Goal: Find specific page/section: Find specific page/section

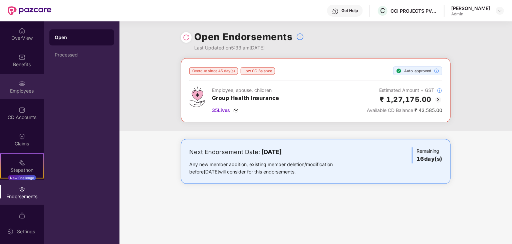
click at [22, 86] on img at bounding box center [22, 83] width 7 height 7
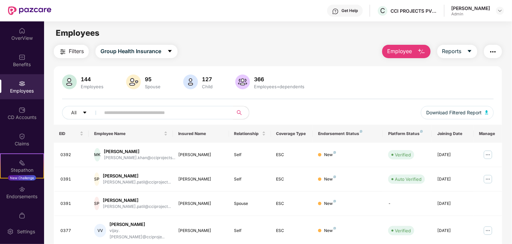
click at [126, 114] on input "text" at bounding box center [164, 113] width 120 height 10
click at [25, 86] on div "Employees" at bounding box center [22, 86] width 44 height 25
click at [121, 114] on input "text" at bounding box center [164, 113] width 120 height 10
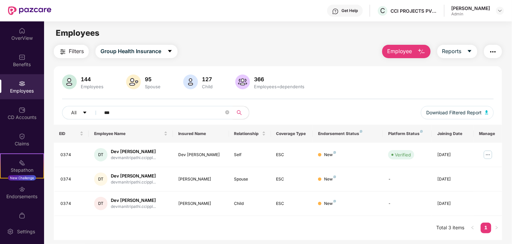
click at [16, 83] on div "Employees" at bounding box center [22, 86] width 44 height 25
click at [124, 111] on input "***" at bounding box center [164, 113] width 120 height 10
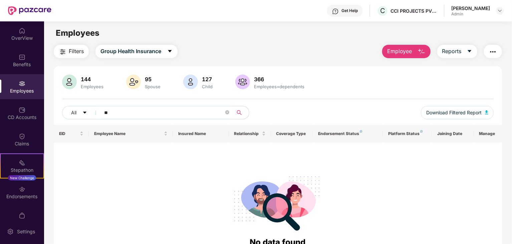
type input "*"
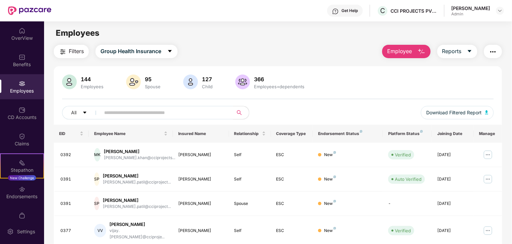
click at [124, 111] on input "text" at bounding box center [164, 113] width 120 height 10
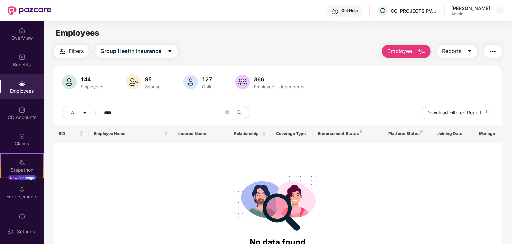
click at [19, 90] on div "Employees" at bounding box center [22, 91] width 44 height 7
click at [117, 113] on input "****" at bounding box center [164, 113] width 120 height 10
type input "*"
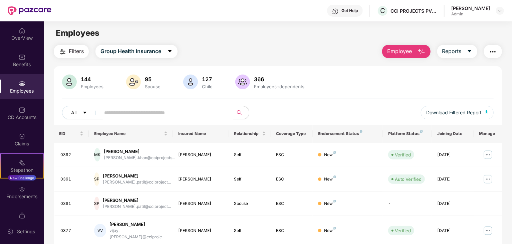
click at [86, 111] on icon "caret-down" at bounding box center [84, 112] width 5 height 5
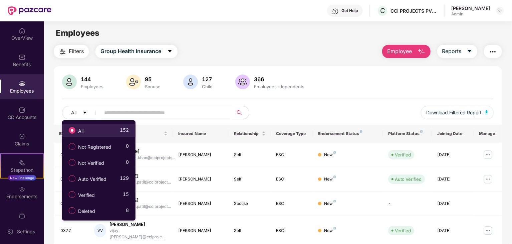
click at [97, 129] on div "All 152" at bounding box center [96, 130] width 63 height 11
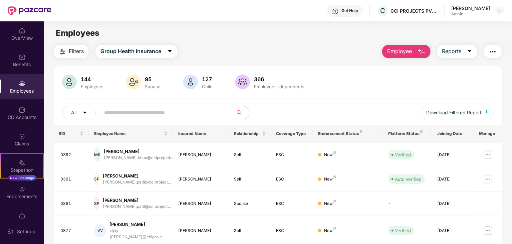
click at [127, 114] on input "text" at bounding box center [164, 113] width 120 height 10
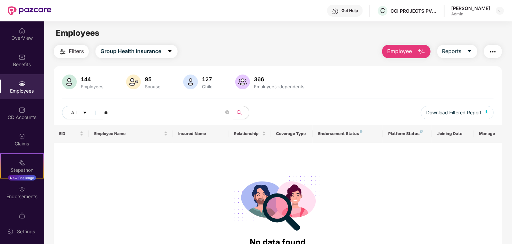
type input "*"
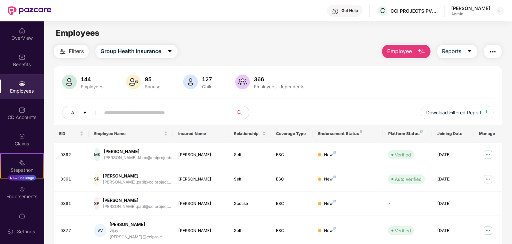
click at [263, 85] on div "Employees+dependents" at bounding box center [279, 86] width 53 height 5
click at [235, 85] on img at bounding box center [242, 81] width 15 height 15
click at [239, 82] on img at bounding box center [242, 81] width 15 height 15
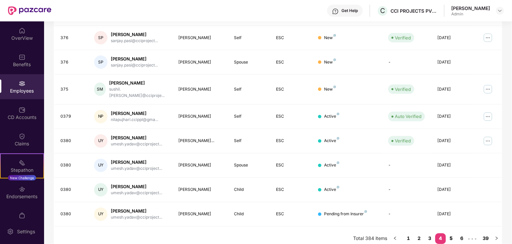
click at [452, 233] on link "5" at bounding box center [451, 238] width 11 height 10
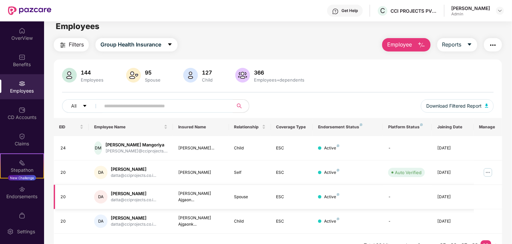
scroll to position [0, 0]
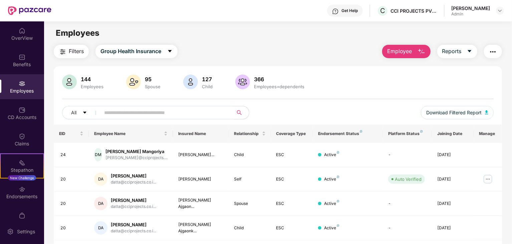
click at [120, 115] on input "text" at bounding box center [164, 113] width 120 height 10
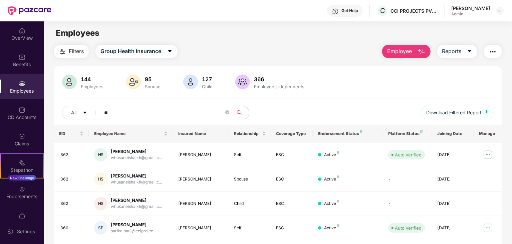
scroll to position [142, 0]
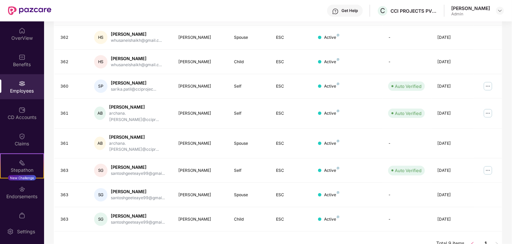
type input "**"
click at [472, 241] on icon "left" at bounding box center [473, 243] width 4 height 4
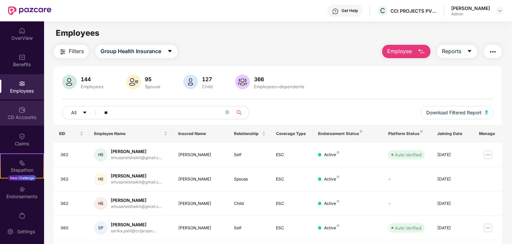
click at [15, 111] on div "CD Accounts" at bounding box center [22, 113] width 44 height 25
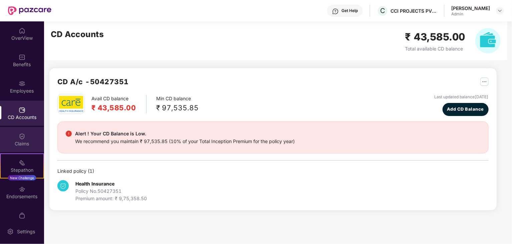
click at [20, 137] on img at bounding box center [22, 136] width 7 height 7
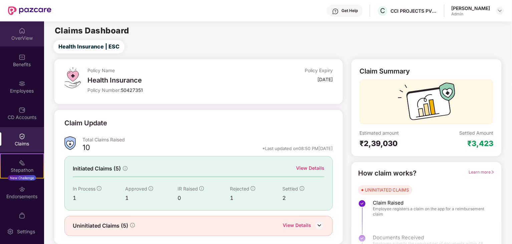
click at [22, 39] on div "OverView" at bounding box center [22, 38] width 44 height 7
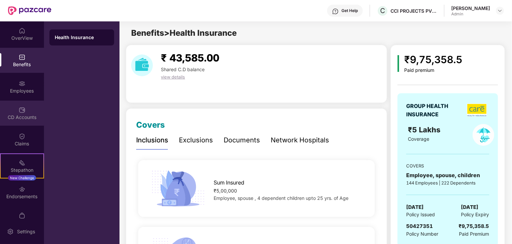
click at [20, 110] on img at bounding box center [22, 110] width 7 height 7
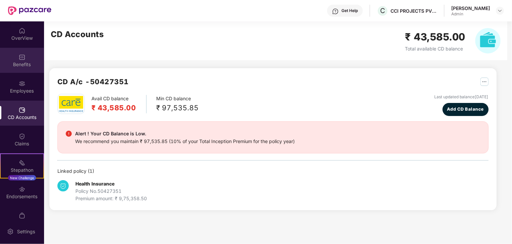
click at [21, 62] on div "Benefits" at bounding box center [22, 64] width 44 height 7
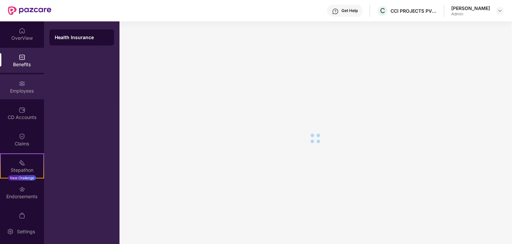
click at [24, 85] on div "Employees" at bounding box center [22, 86] width 44 height 25
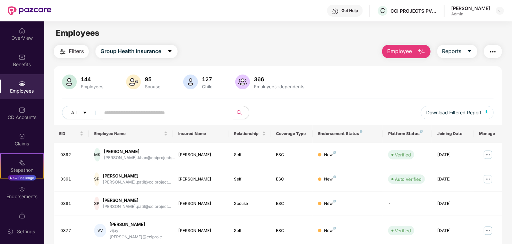
click at [128, 109] on input "text" at bounding box center [164, 113] width 120 height 10
click at [132, 110] on input "text" at bounding box center [164, 113] width 120 height 10
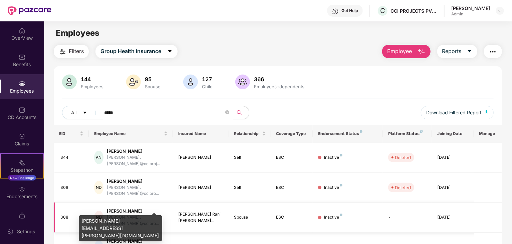
click at [132, 214] on div "[PERSON_NAME].[PERSON_NAME]@ccipro..." at bounding box center [137, 220] width 61 height 13
click at [131, 214] on div "[PERSON_NAME].[PERSON_NAME]@ccipro..." at bounding box center [137, 220] width 61 height 13
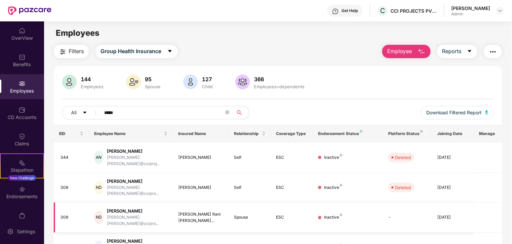
click at [320, 207] on td "Inactive" at bounding box center [348, 217] width 70 height 30
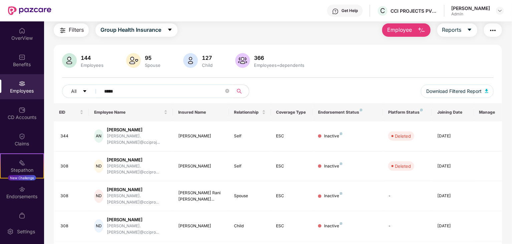
click at [127, 91] on input "*****" at bounding box center [164, 91] width 120 height 10
type input "*"
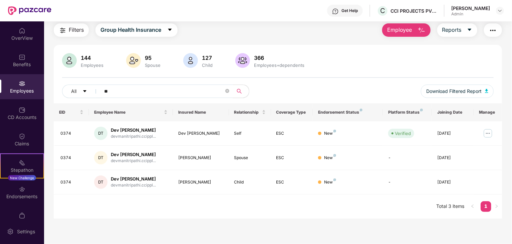
type input "*"
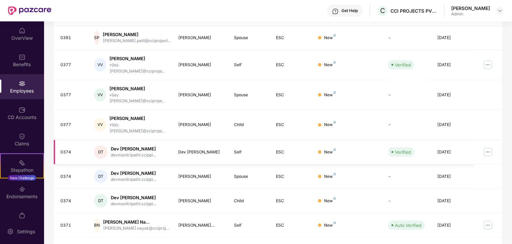
scroll to position [0, 0]
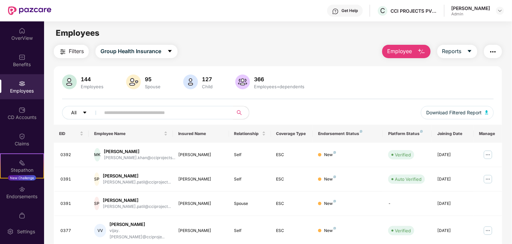
click at [82, 112] on button "All" at bounding box center [82, 112] width 41 height 13
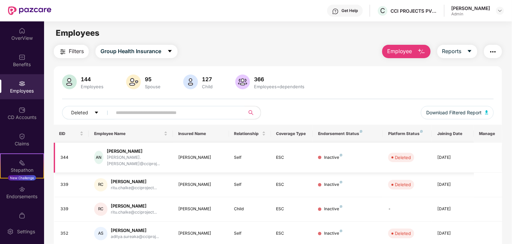
scroll to position [166, 0]
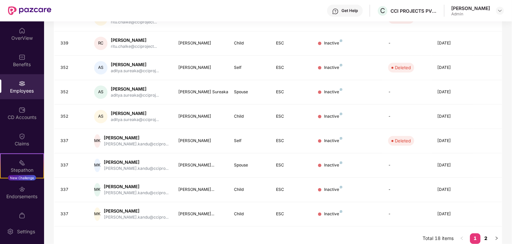
click at [488, 233] on link "2" at bounding box center [486, 238] width 11 height 10
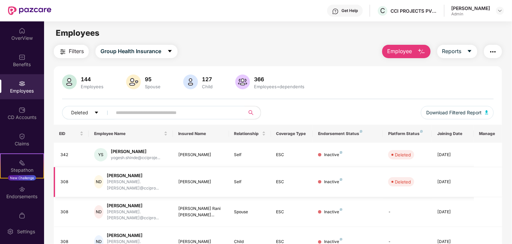
scroll to position [117, 0]
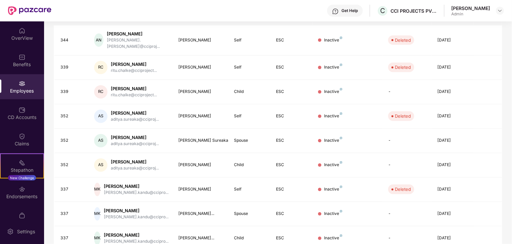
scroll to position [0, 0]
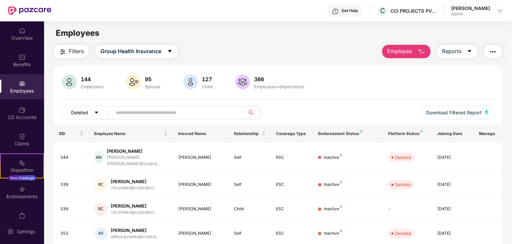
click at [96, 112] on icon "caret-down" at bounding box center [96, 113] width 3 height 2
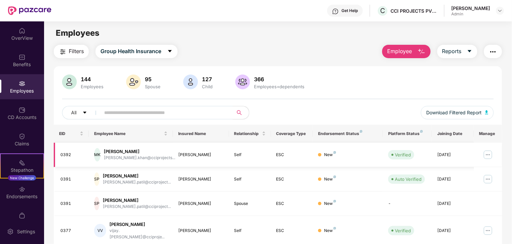
scroll to position [166, 0]
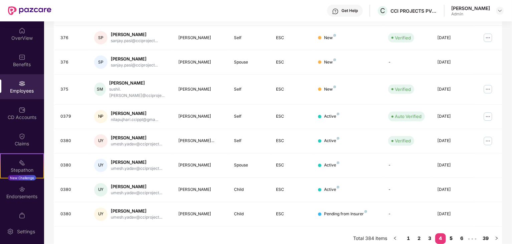
click at [453, 233] on link "5" at bounding box center [451, 238] width 11 height 10
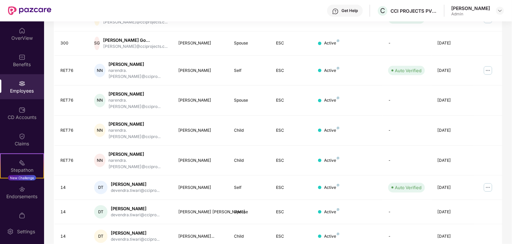
scroll to position [0, 0]
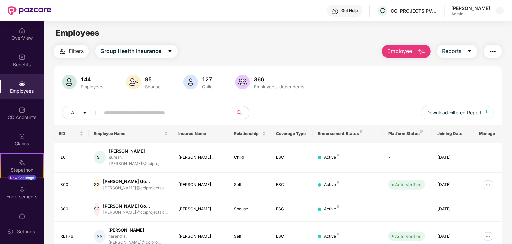
click at [131, 109] on input "text" at bounding box center [164, 113] width 120 height 10
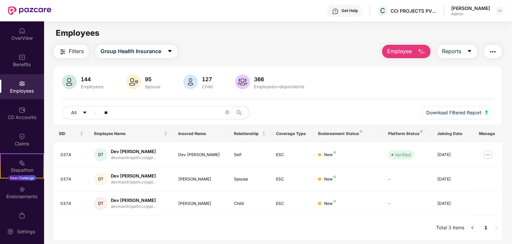
type input "*"
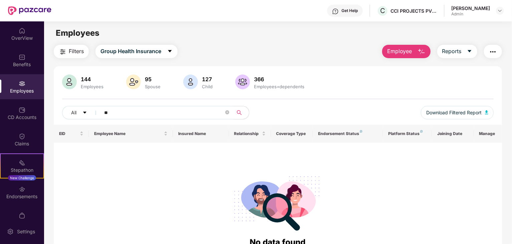
type input "**"
